Goal: Task Accomplishment & Management: Use online tool/utility

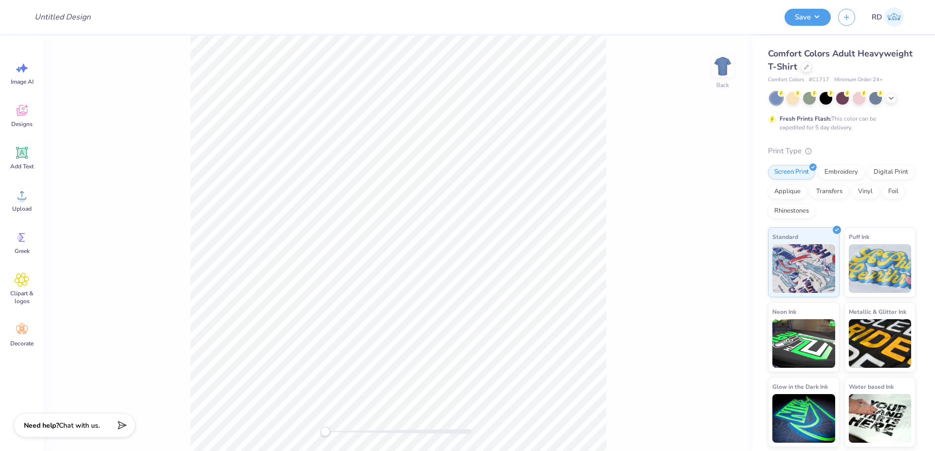
click at [413, 66] on div "Comfort Colors Adult Heavyweight T-Shirt" at bounding box center [842, 60] width 148 height 26
click at [413, 66] on icon at bounding box center [806, 66] width 5 height 5
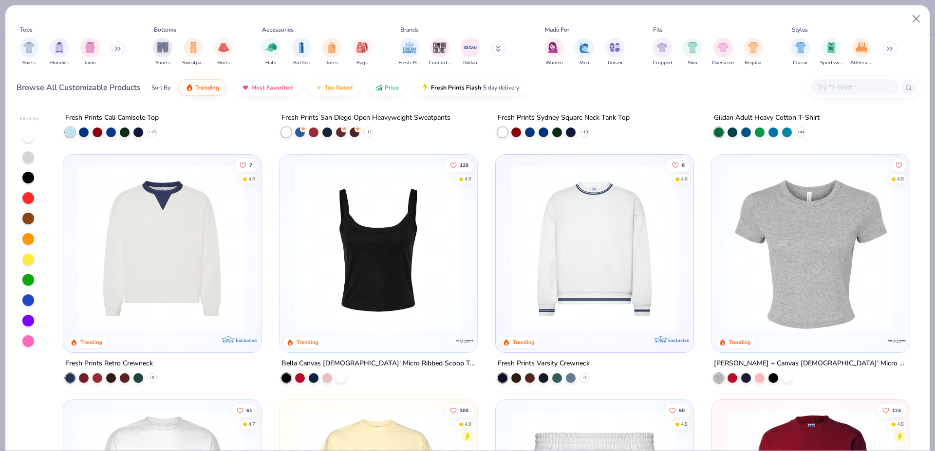
scroll to position [707, 0]
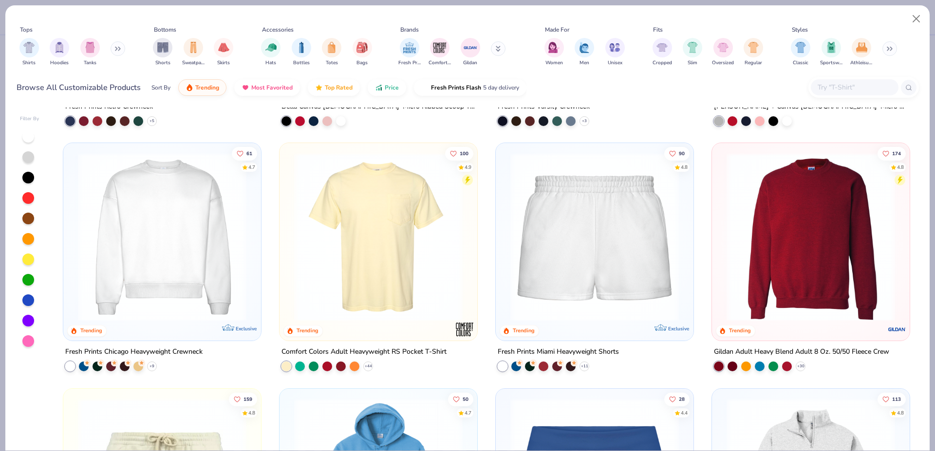
click at [239, 250] on img at bounding box center [162, 237] width 178 height 168
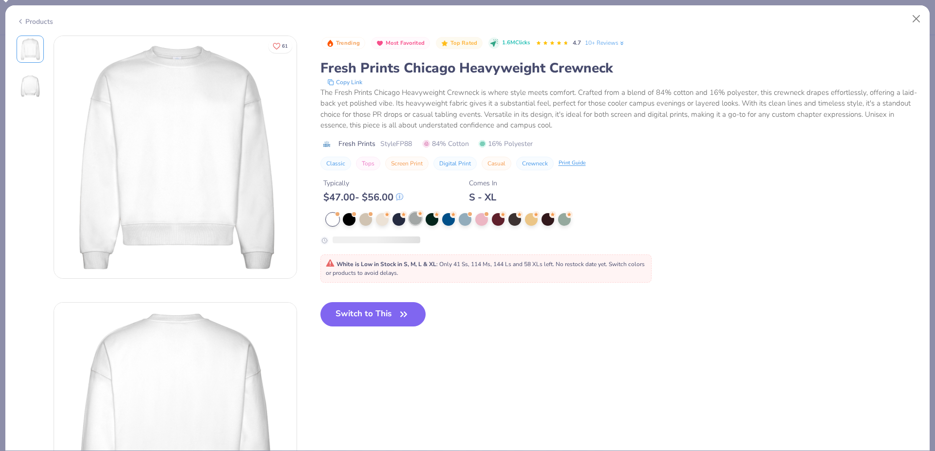
click at [413, 214] on icon at bounding box center [420, 212] width 4 height 3
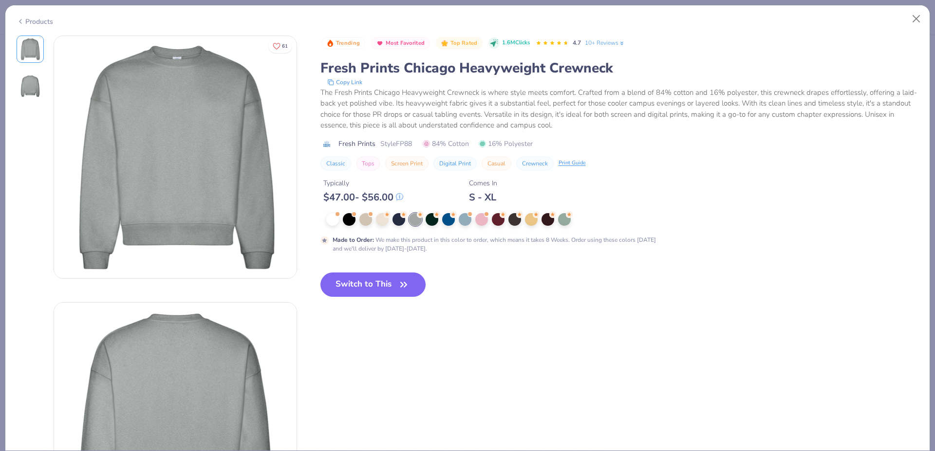
click at [26, 20] on div "Products" at bounding box center [35, 22] width 37 height 10
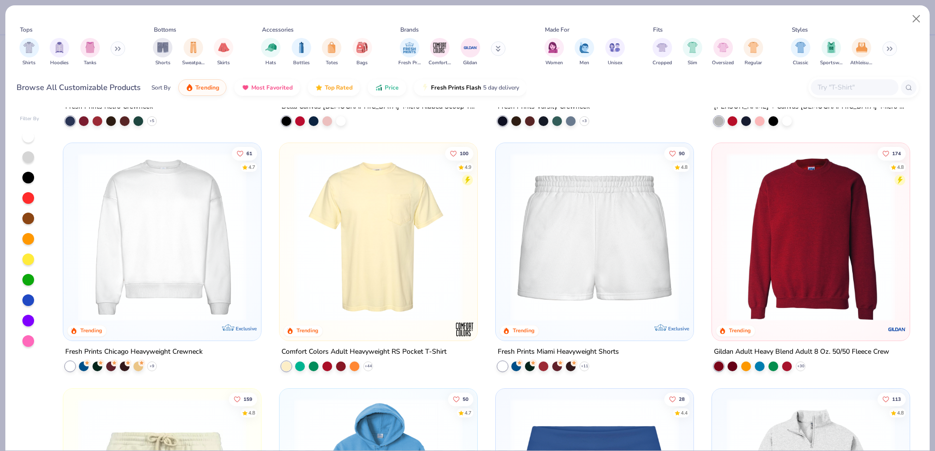
scroll to position [450, 0]
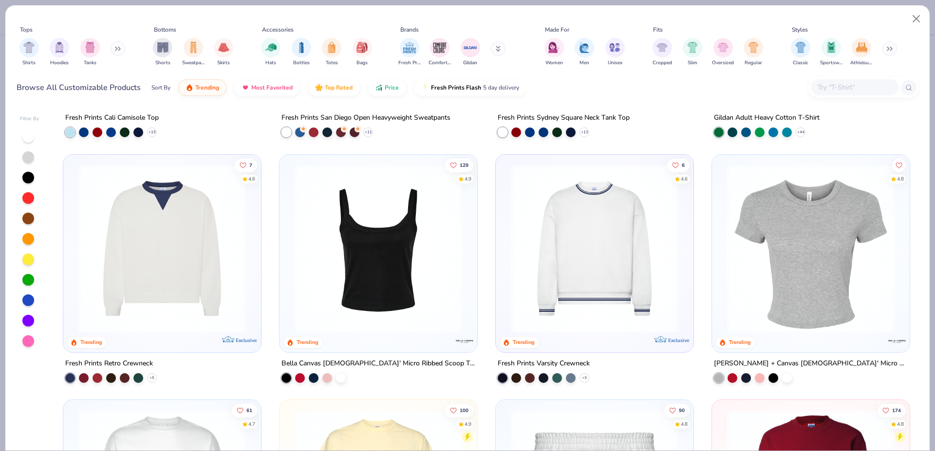
click at [413, 234] on img at bounding box center [811, 248] width 178 height 168
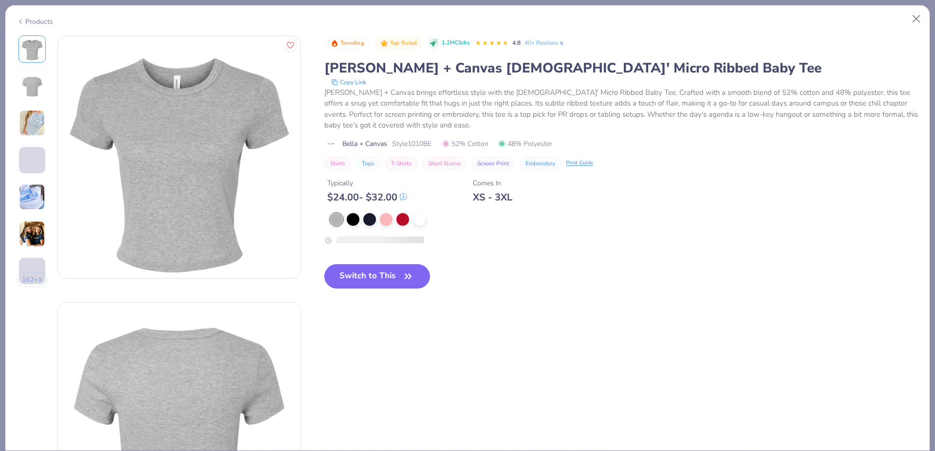
click at [24, 23] on icon at bounding box center [21, 22] width 8 height 12
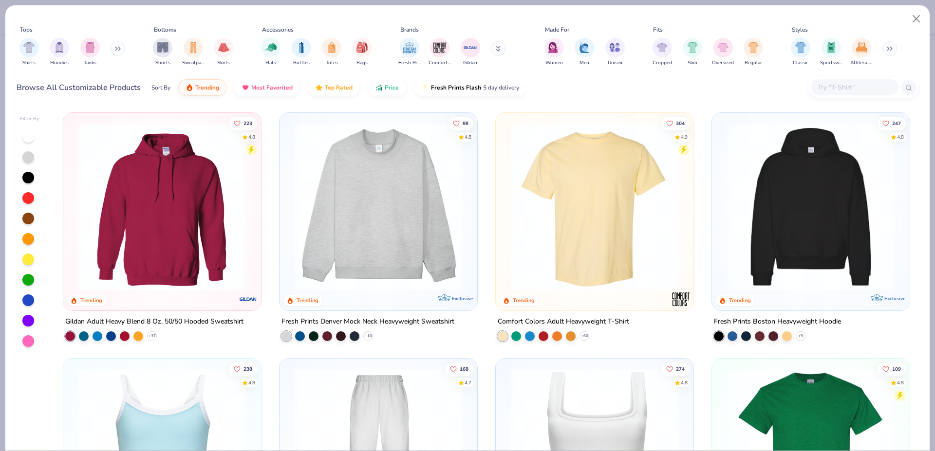
click at [413, 232] on img at bounding box center [811, 207] width 178 height 168
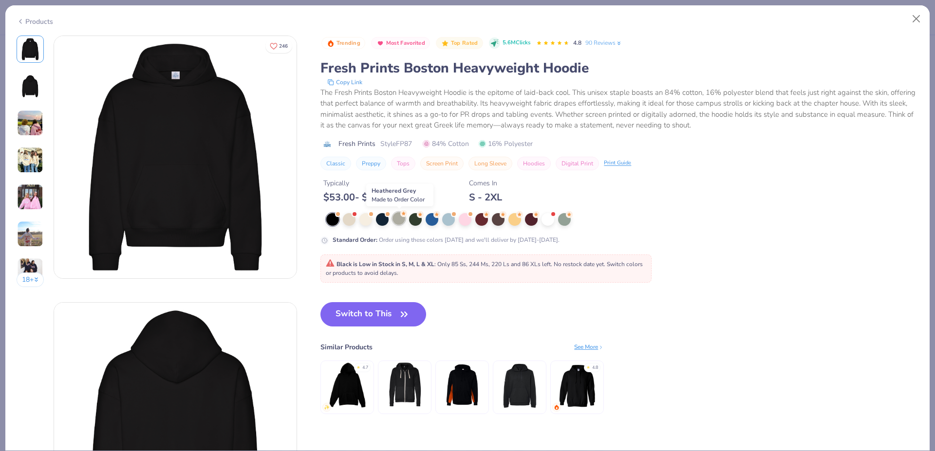
click at [400, 223] on div at bounding box center [398, 218] width 13 height 13
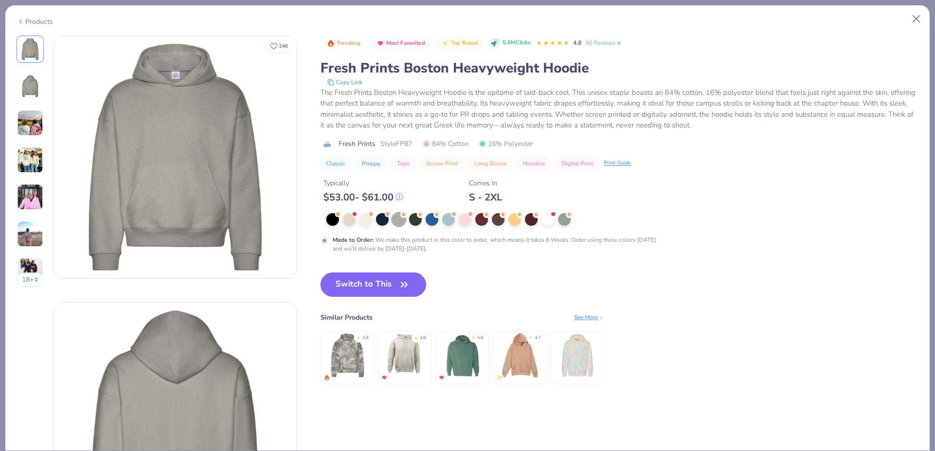
click at [25, 21] on div "Products" at bounding box center [35, 22] width 37 height 10
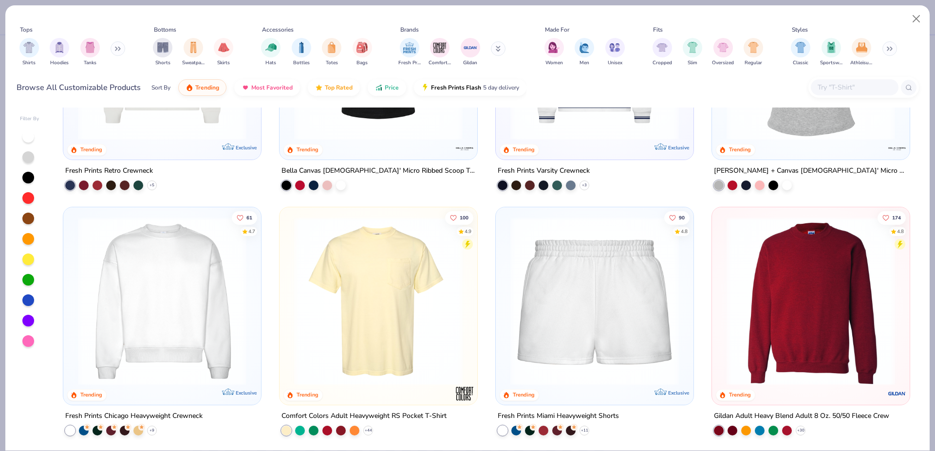
scroll to position [900, 0]
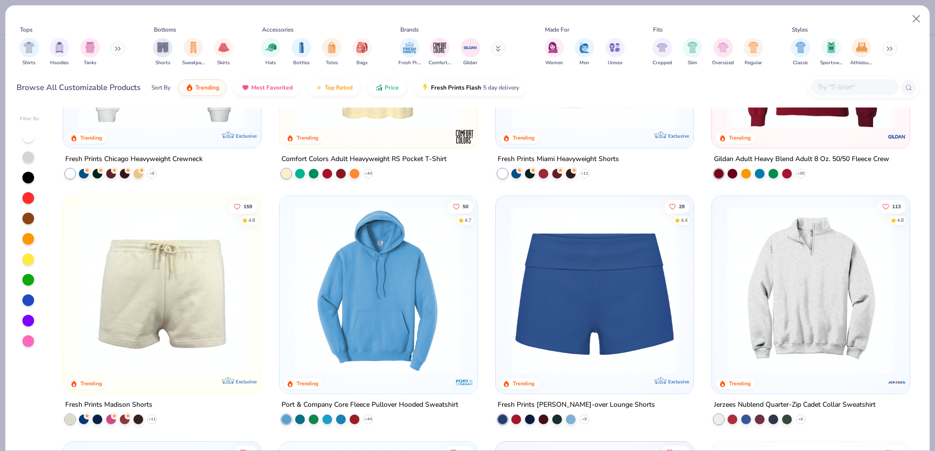
click at [413, 273] on img at bounding box center [811, 290] width 178 height 168
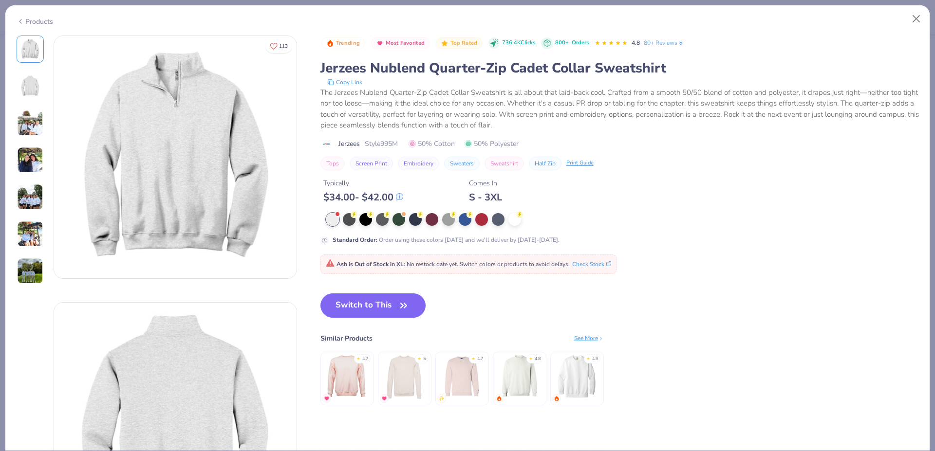
click at [395, 299] on button "Switch to This" at bounding box center [373, 306] width 106 height 24
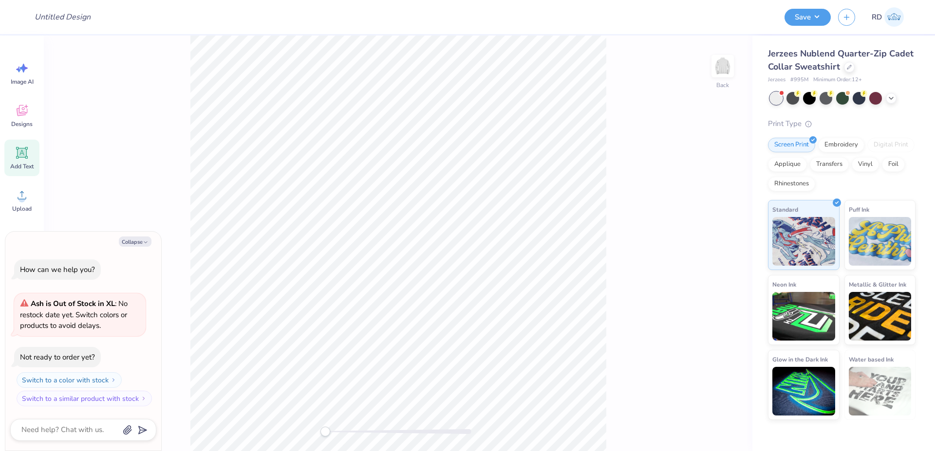
click at [24, 153] on icon at bounding box center [22, 153] width 9 height 9
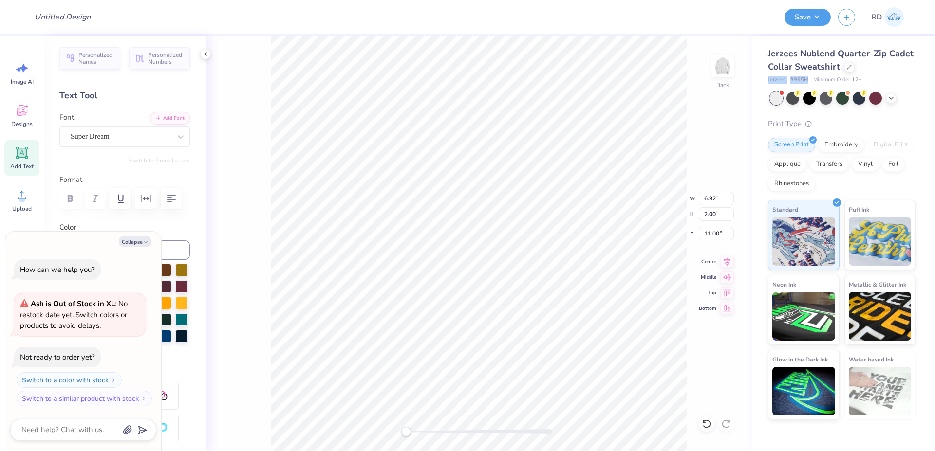
drag, startPoint x: 765, startPoint y: 80, endPoint x: 809, endPoint y: 83, distance: 44.4
click at [413, 83] on div "Jerzees Nublend Quarter-Zip Cadet Collar Sweatshirt Jerzees # 995M Minimum Orde…" at bounding box center [843, 228] width 183 height 385
copy div "Jerzees # 995M"
click at [15, 190] on icon at bounding box center [22, 195] width 15 height 15
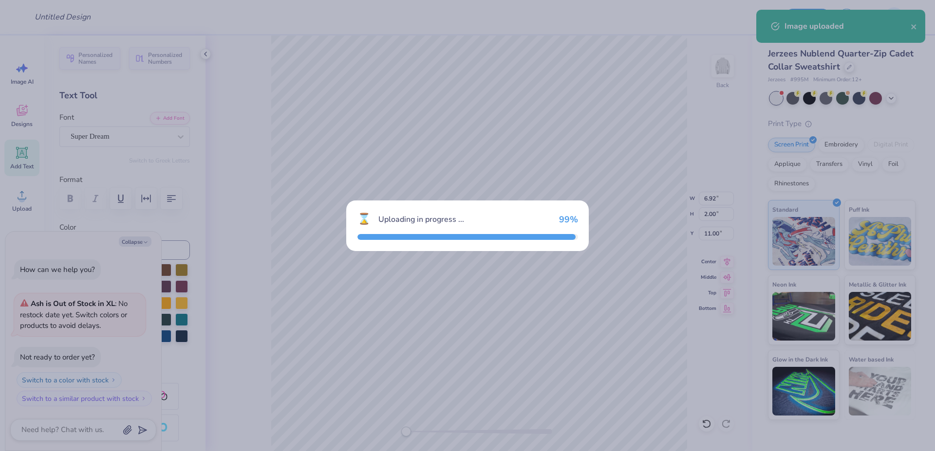
type textarea "x"
type input "4.39"
type input "3.48"
type input "10.26"
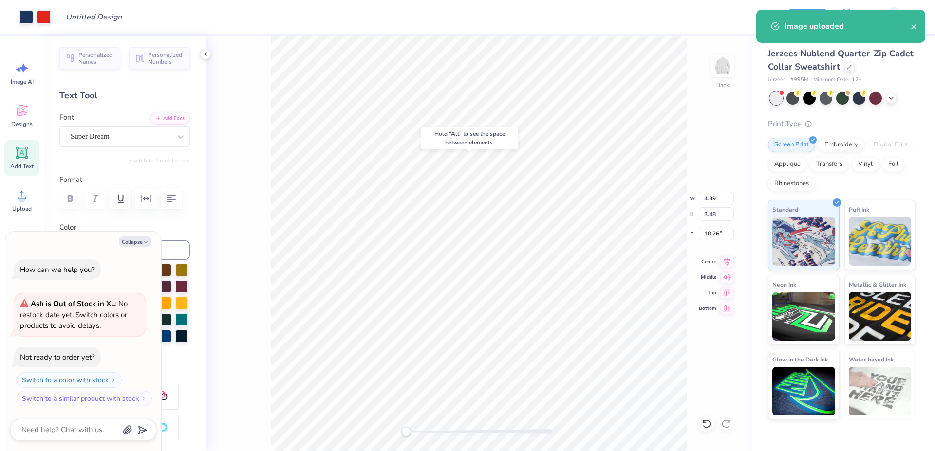
type textarea "x"
type input "6.92"
type input "2.00"
type input "11.00"
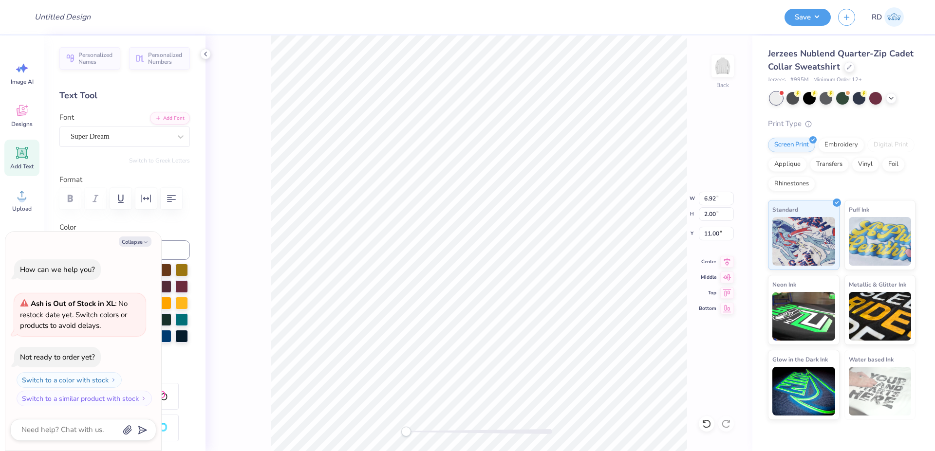
click at [413, 422] on div at bounding box center [479, 431] width 146 height 5
type textarea "x"
type textarea "d"
type textarea "x"
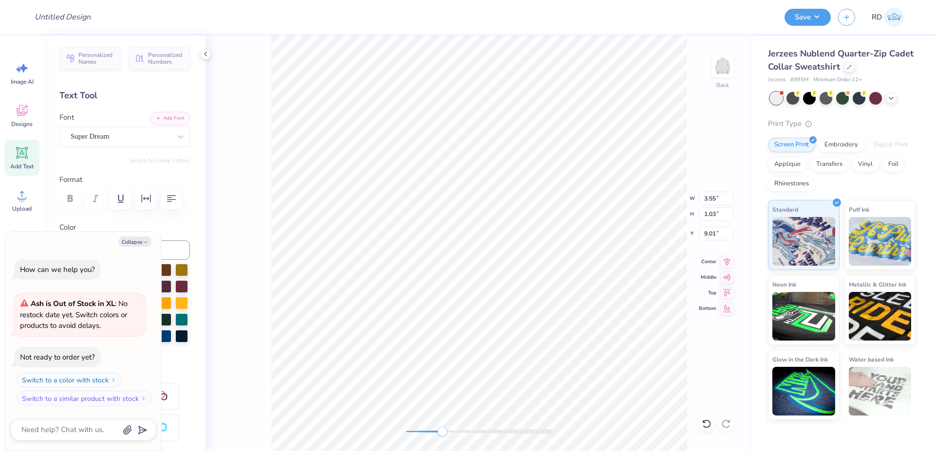
type textarea "dad"
type textarea "x"
type textarea "dad'"
type textarea "x"
type textarea "dad's"
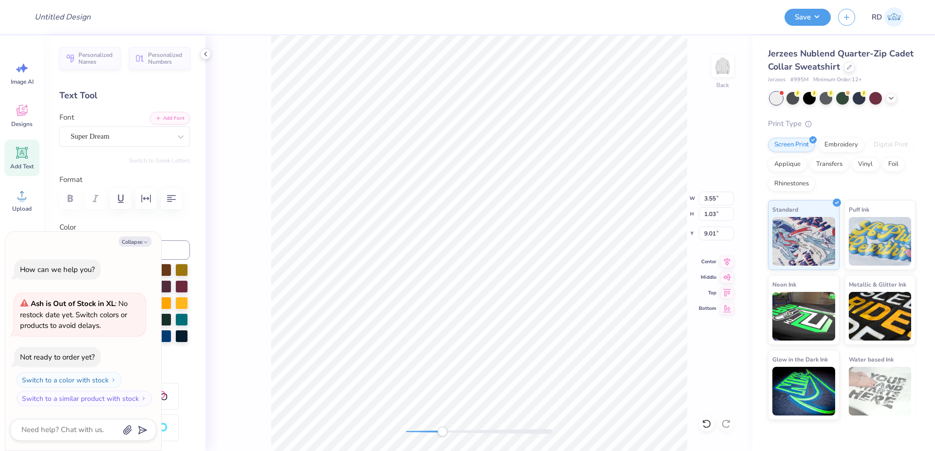
type textarea "x"
type textarea "dad's"
type textarea "x"
type textarea "dad's d"
type textarea "x"
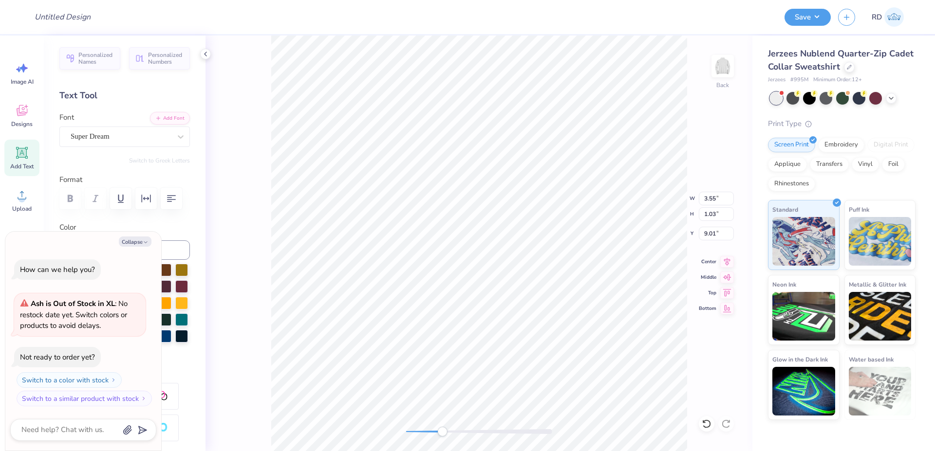
type textarea "dad's dayt"
type textarea "x"
type textarea "dad's day"
click at [172, 117] on button "Add Font" at bounding box center [170, 117] width 40 height 13
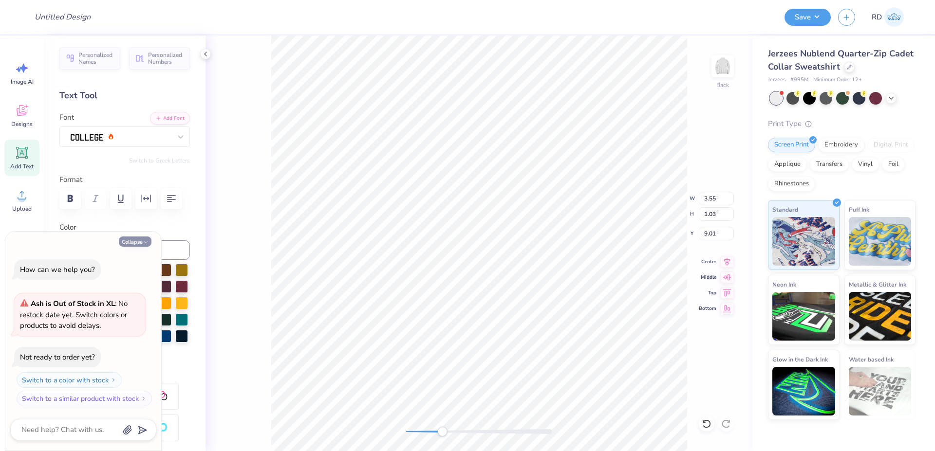
click at [135, 240] on button "Collapse" at bounding box center [135, 242] width 33 height 10
type textarea "x"
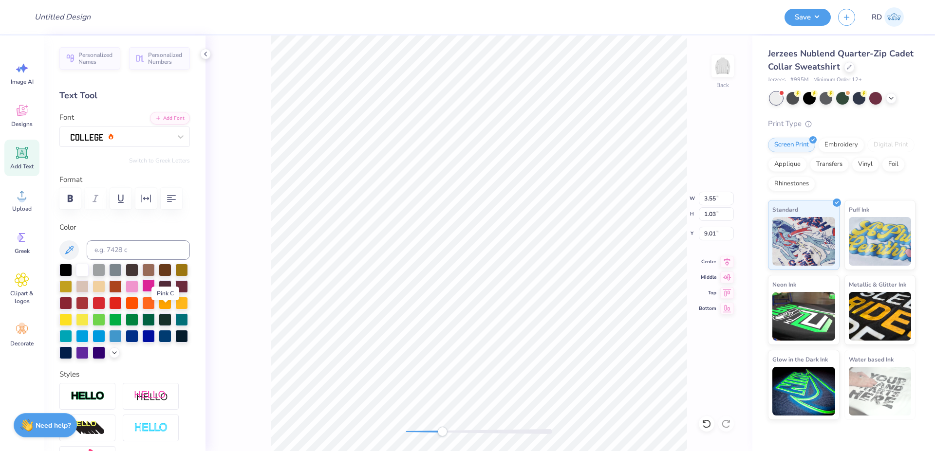
click at [155, 292] on div at bounding box center [148, 286] width 13 height 13
drag, startPoint x: 454, startPoint y: 430, endPoint x: 494, endPoint y: 429, distance: 40.0
click at [413, 422] on div at bounding box center [479, 431] width 146 height 5
click at [413, 385] on li "Bring to Front" at bounding box center [494, 382] width 76 height 19
type input "9.00"
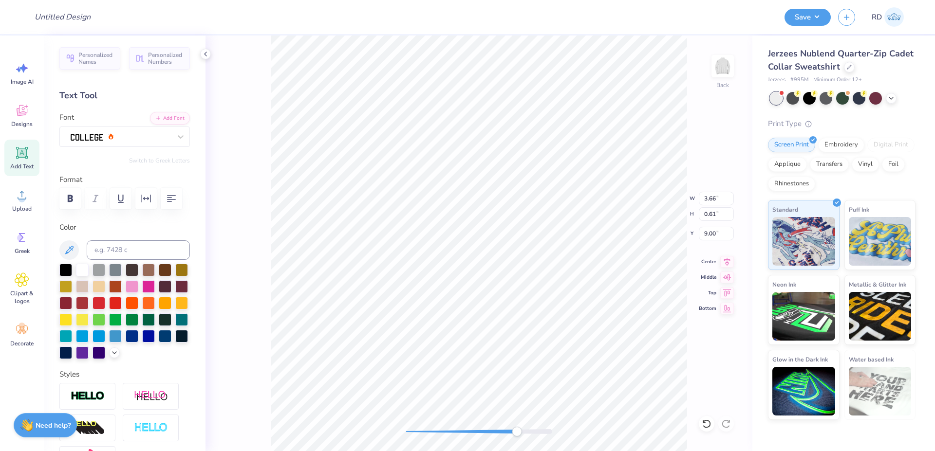
drag, startPoint x: 501, startPoint y: 435, endPoint x: 529, endPoint y: 433, distance: 28.8
click at [413, 422] on div at bounding box center [479, 432] width 146 height 10
click at [413, 422] on div "Back W 3.14 3.14 " H 0.52 0.52 " Y 6.95 6.95 " Center Middle Top Bottom" at bounding box center [478, 244] width 547 height 416
click at [168, 118] on button "Add Font" at bounding box center [170, 117] width 40 height 13
click at [152, 200] on button "button" at bounding box center [145, 198] width 21 height 21
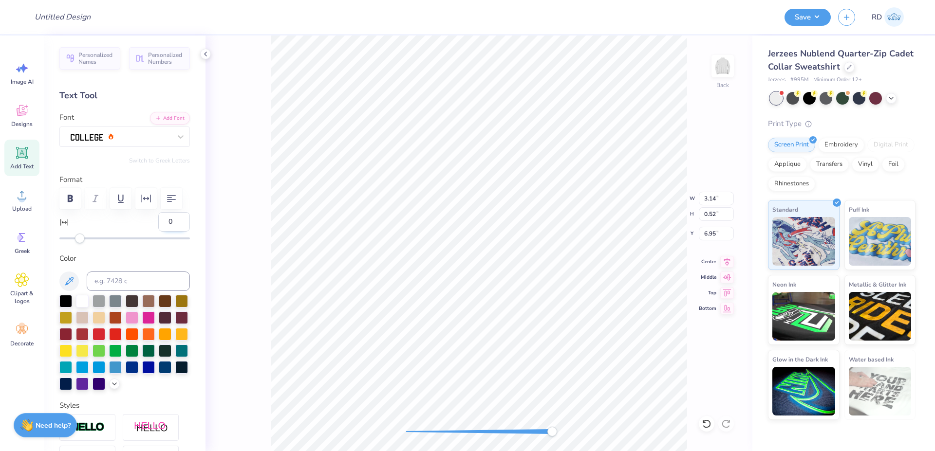
drag, startPoint x: 163, startPoint y: 248, endPoint x: 132, endPoint y: 249, distance: 30.7
click at [158, 232] on input "0" at bounding box center [174, 221] width 32 height 19
type input "10"
click at [413, 258] on icon at bounding box center [727, 261] width 14 height 12
type input "4.39"
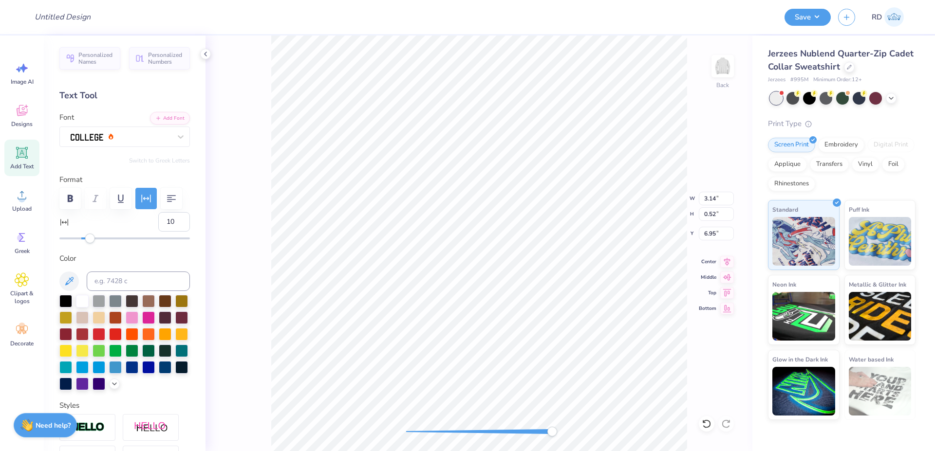
type input "3.48"
type input "4.71"
click at [413, 266] on icon at bounding box center [727, 261] width 14 height 12
click at [413, 261] on icon at bounding box center [727, 261] width 14 height 12
type input "3.82"
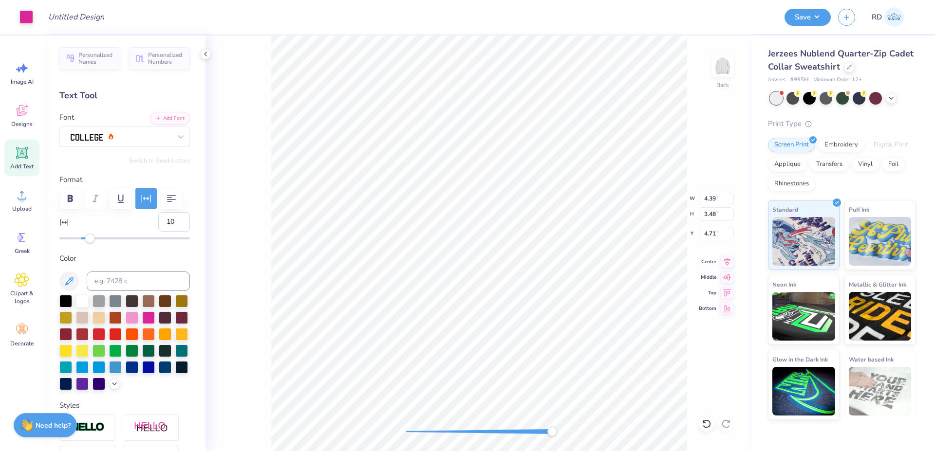
type input "0.53"
click at [413, 269] on li "Duplicate" at bounding box center [590, 268] width 76 height 19
type input "7.95"
type textarea "2025"
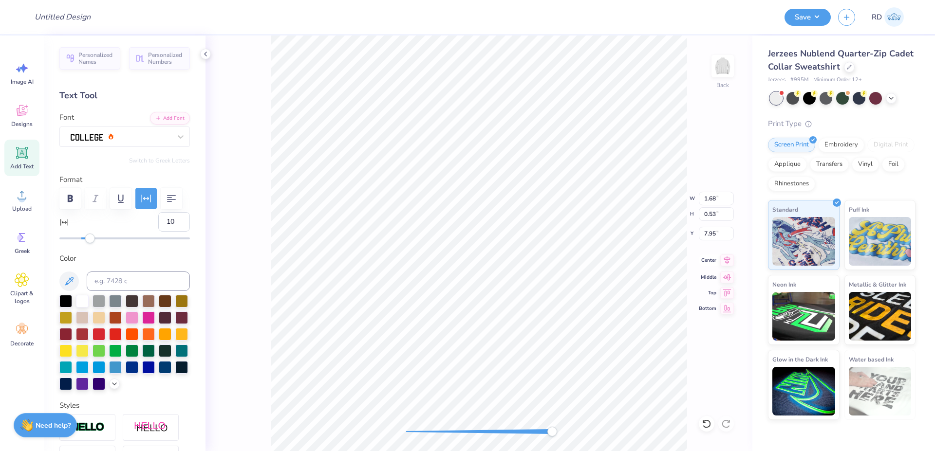
click at [413, 261] on icon at bounding box center [727, 261] width 14 height 12
drag, startPoint x: 508, startPoint y: 433, endPoint x: 498, endPoint y: 436, distance: 10.2
click at [413, 422] on div at bounding box center [479, 431] width 146 height 5
type input "4.39"
type input "3.48"
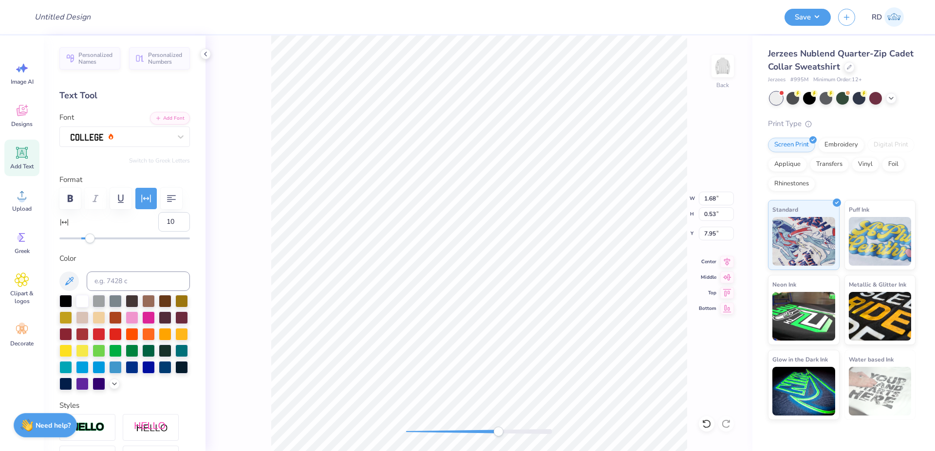
type input "4.71"
click at [413, 366] on li "Bring to Front" at bounding box center [540, 370] width 76 height 19
click at [413, 365] on li "Ungroup" at bounding box center [539, 363] width 76 height 19
type input "3.82"
type input "0.53"
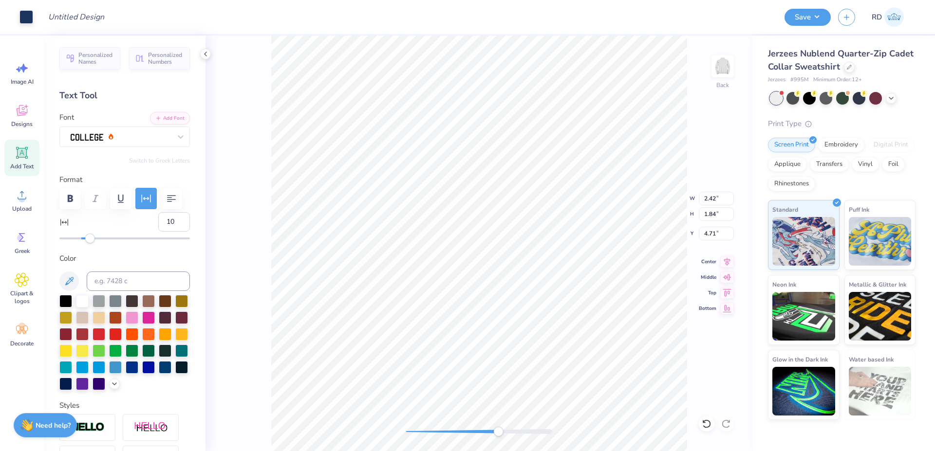
type input "6.95"
click at [129, 291] on input at bounding box center [138, 281] width 103 height 19
type input "534"
type input "1.68"
type input "7.65"
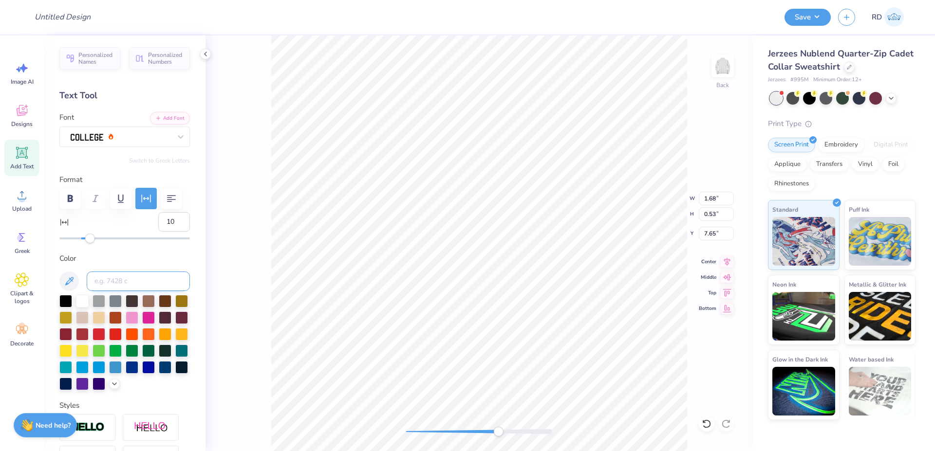
click at [139, 291] on input at bounding box center [138, 281] width 103 height 19
type input "534"
click at [406, 422] on div "Back W 1.68 1.68 " H 0.53 0.53 " Y 7.65 7.65 " Center Middle Top Bottom" at bounding box center [478, 244] width 547 height 416
click at [413, 337] on li "Group" at bounding box center [574, 342] width 76 height 19
click at [413, 422] on div at bounding box center [479, 432] width 146 height 10
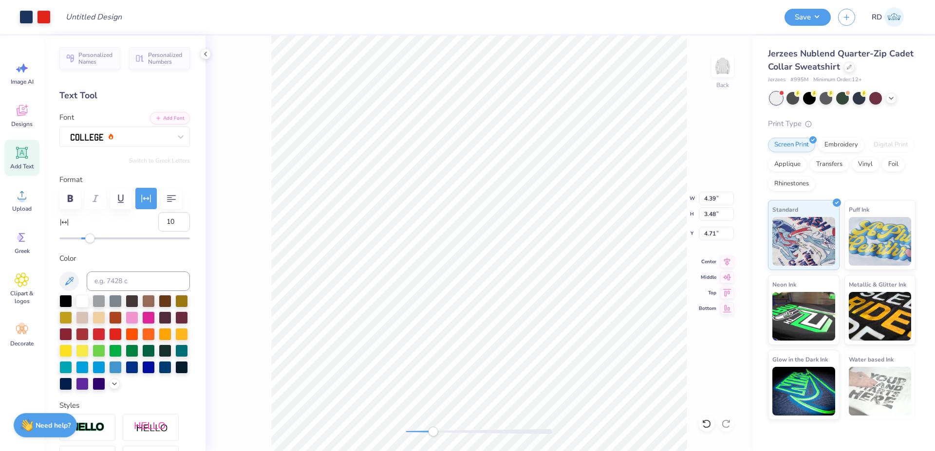
click at [413, 422] on div at bounding box center [479, 432] width 146 height 10
click at [413, 234] on input "4.71" at bounding box center [716, 234] width 35 height 14
type input "3"
click at [413, 261] on icon at bounding box center [727, 261] width 14 height 12
click at [384, 422] on div "Back W 4.39 4.39 " H 3.48 3.48 " Y 3 3 " Center Middle Top Bottom" at bounding box center [478, 244] width 547 height 416
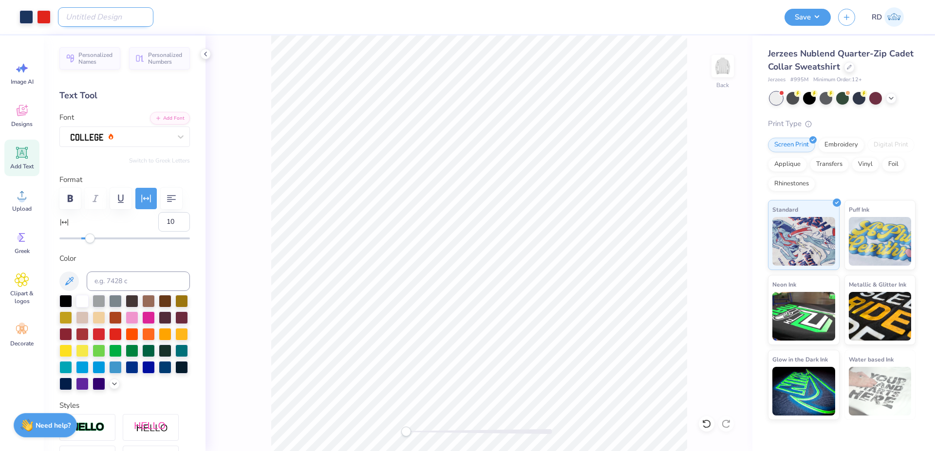
click at [104, 20] on input "Design Title" at bounding box center [105, 16] width 95 height 19
paste input "FPS240112"
type input "FPS240112"
click at [413, 19] on button "Save" at bounding box center [807, 15] width 46 height 17
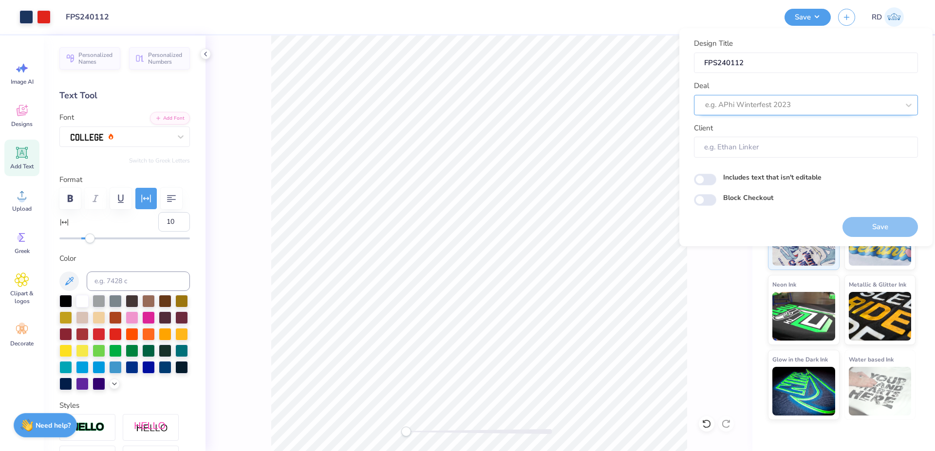
click at [413, 106] on div at bounding box center [802, 104] width 194 height 13
click at [413, 131] on div "Design Tool Gallery" at bounding box center [806, 131] width 216 height 16
type input "gallery"
type input "Design Tool Gallery User"
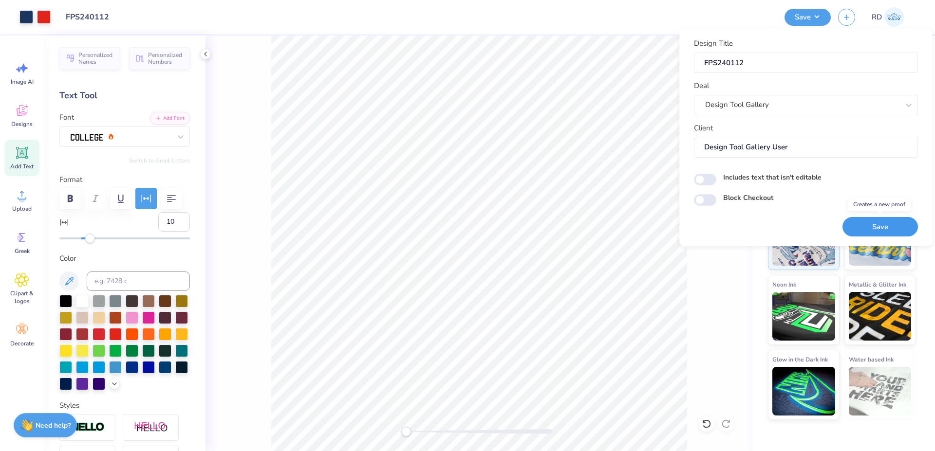
click at [413, 232] on button "Save" at bounding box center [879, 227] width 75 height 20
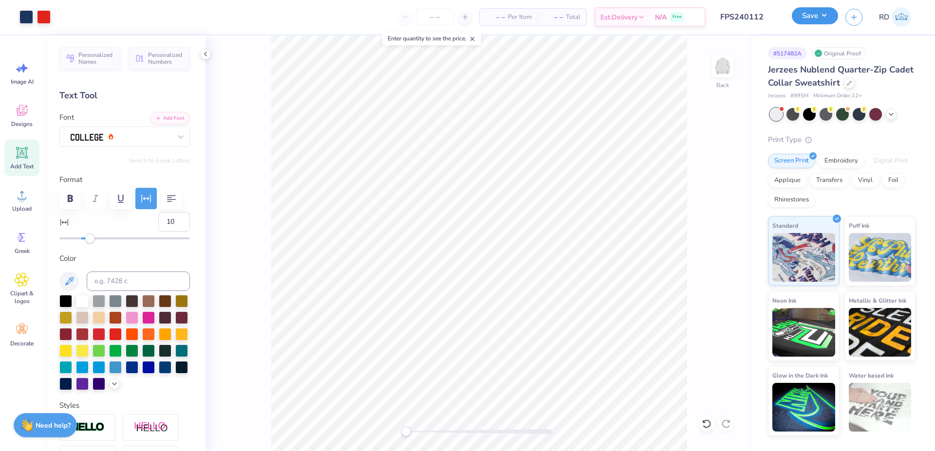
click at [413, 18] on button "Save" at bounding box center [815, 15] width 46 height 17
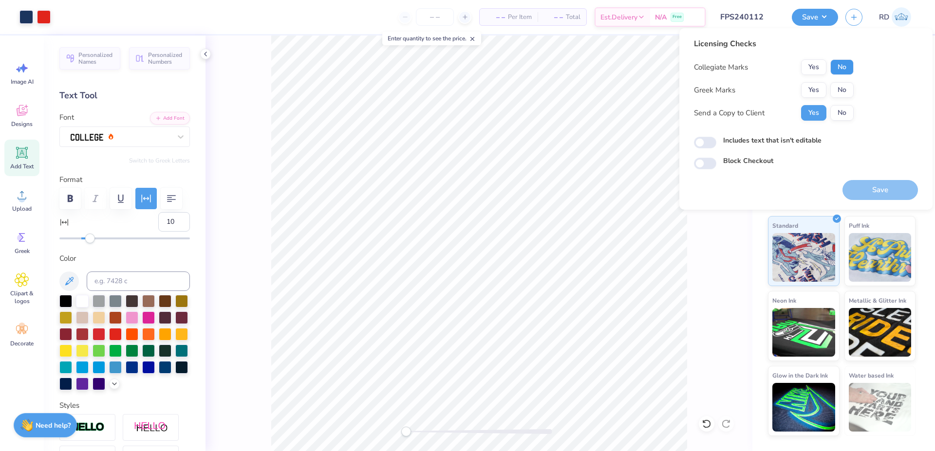
drag, startPoint x: 842, startPoint y: 67, endPoint x: 821, endPoint y: 78, distance: 24.0
click at [413, 67] on button "No" at bounding box center [841, 67] width 23 height 16
click at [413, 94] on div "Greek Marks Yes No" at bounding box center [774, 90] width 160 height 16
click at [413, 93] on button "Yes" at bounding box center [813, 90] width 25 height 16
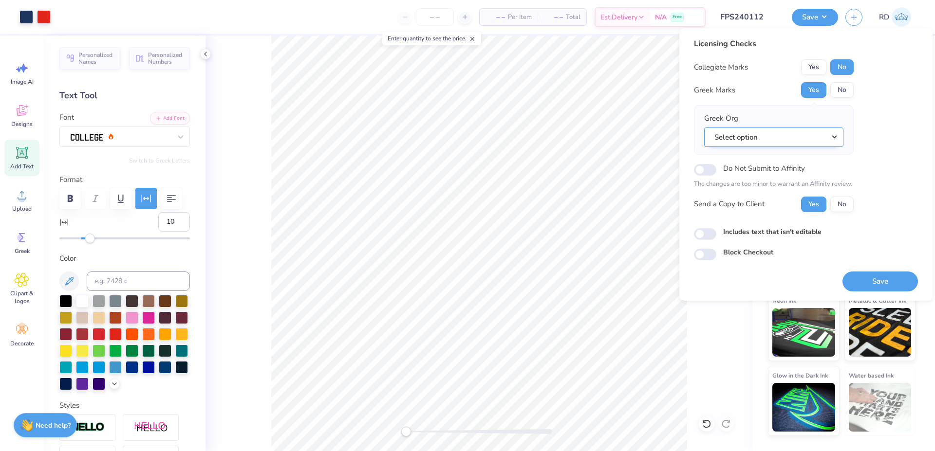
click at [413, 131] on button "Select option" at bounding box center [773, 138] width 139 height 20
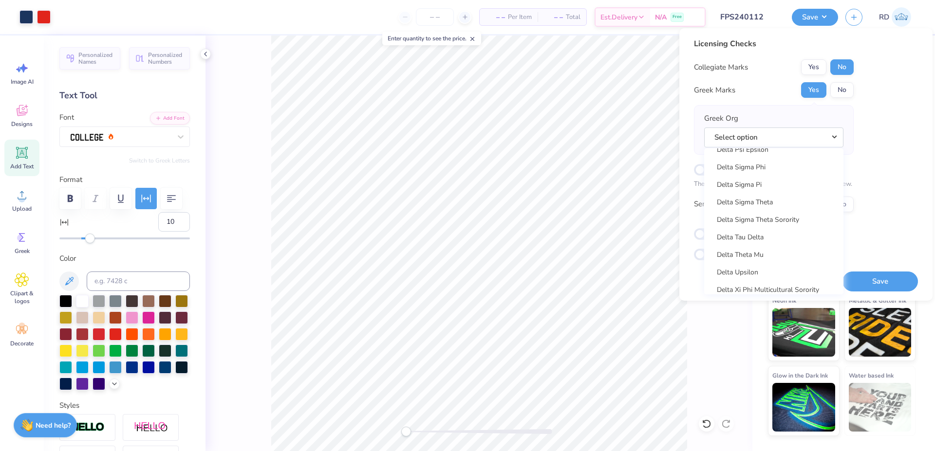
scroll to position [2487, 0]
click at [413, 290] on link "Delta Upsilon" at bounding box center [773, 286] width 131 height 16
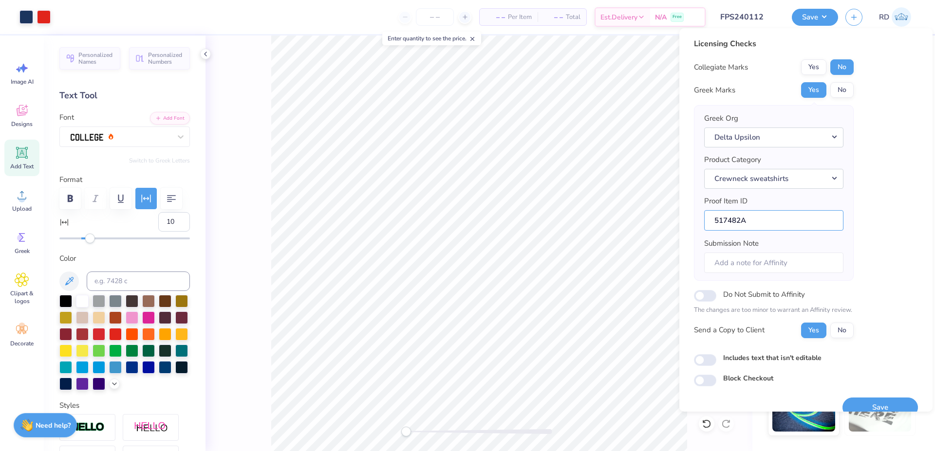
drag, startPoint x: 739, startPoint y: 224, endPoint x: 692, endPoint y: 224, distance: 47.2
click at [413, 224] on input "517482A" at bounding box center [773, 220] width 139 height 21
click at [413, 401] on button "Save" at bounding box center [879, 408] width 75 height 20
